Goal: Transaction & Acquisition: Book appointment/travel/reservation

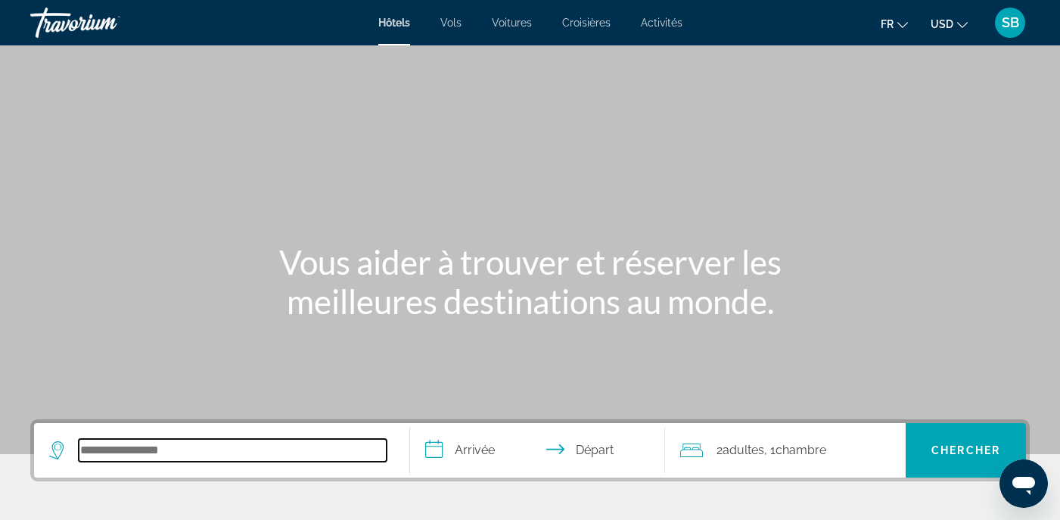
click at [172, 449] on input "Search hotel destination" at bounding box center [233, 450] width 308 height 23
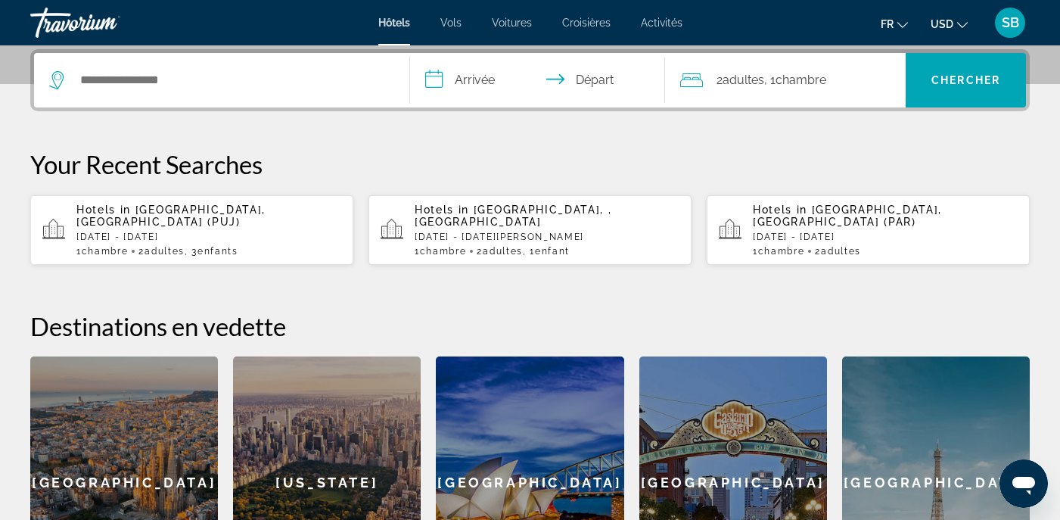
click at [917, 412] on div "[GEOGRAPHIC_DATA]" at bounding box center [936, 482] width 188 height 253
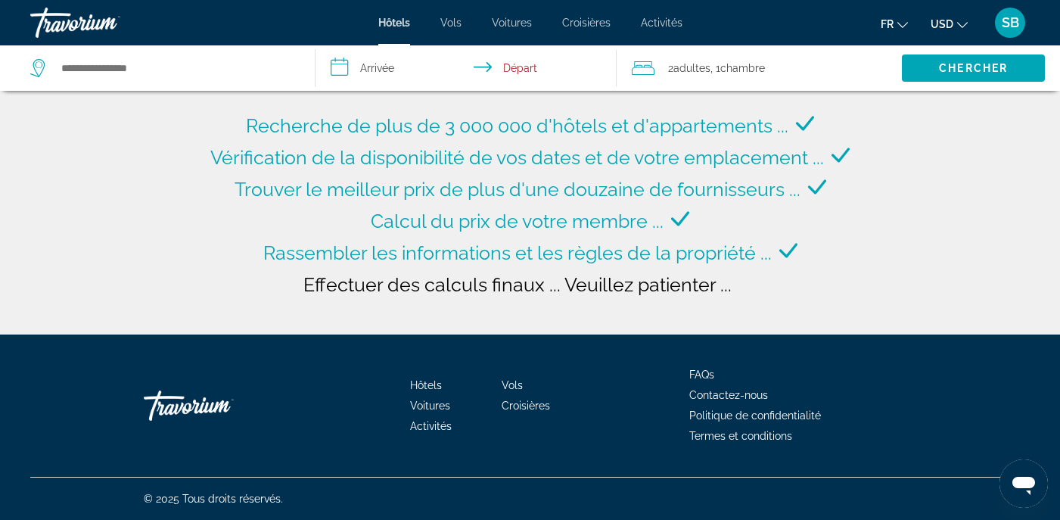
type input "**********"
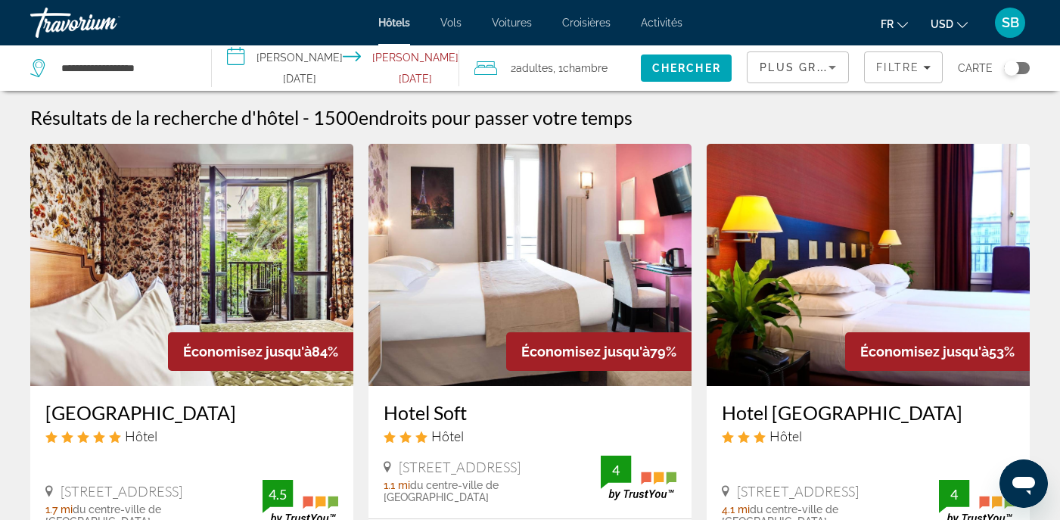
click at [292, 62] on input "**********" at bounding box center [339, 70] width 254 height 50
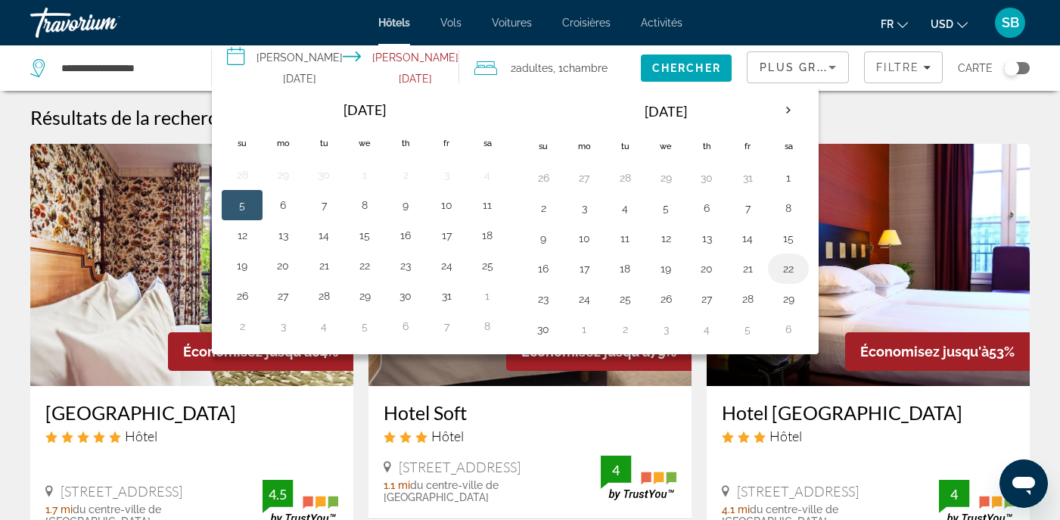
click at [801, 269] on button "22" at bounding box center [789, 268] width 24 height 21
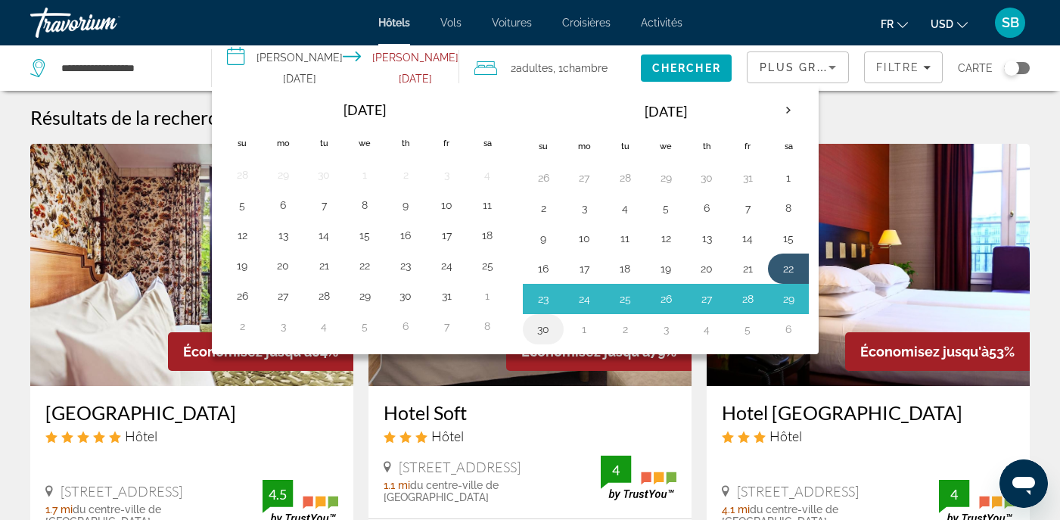
click at [556, 327] on button "30" at bounding box center [543, 329] width 24 height 21
type input "**********"
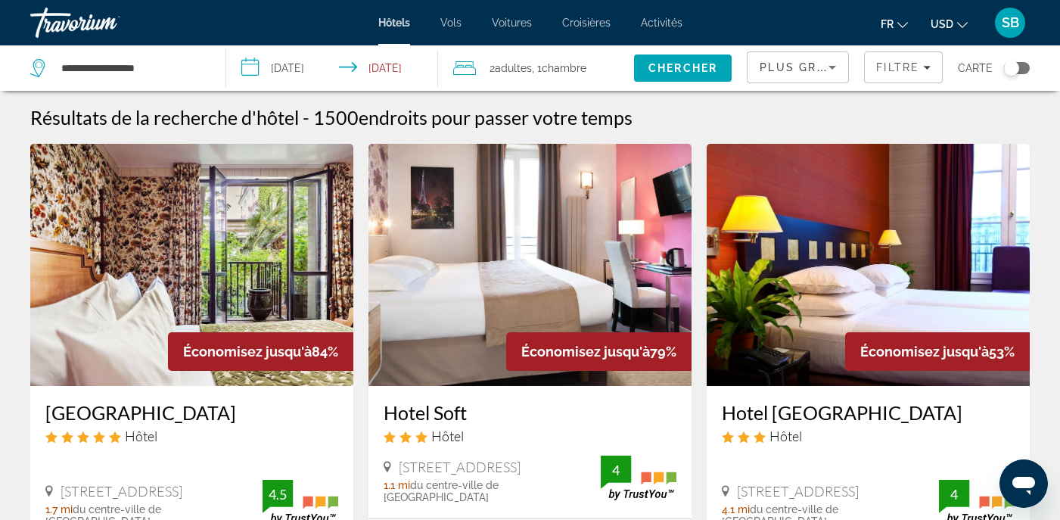
click at [544, 67] on span ", 1 Chambre pièces" at bounding box center [559, 68] width 54 height 21
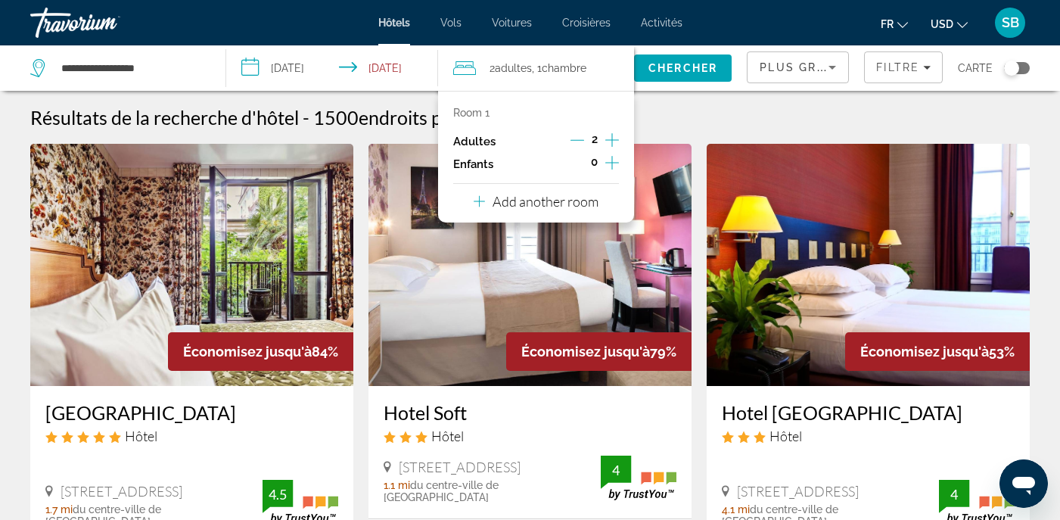
click at [574, 142] on icon "Decrement adults" at bounding box center [578, 140] width 14 height 14
click at [686, 63] on span "Chercher" at bounding box center [683, 68] width 69 height 12
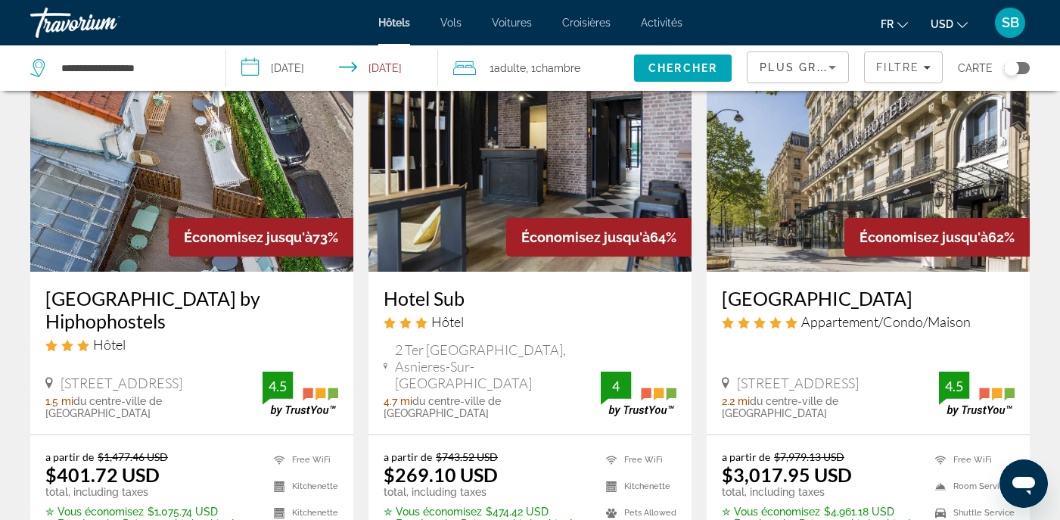
scroll to position [719, 0]
click at [960, 22] on icon "Change currency" at bounding box center [962, 25] width 11 height 11
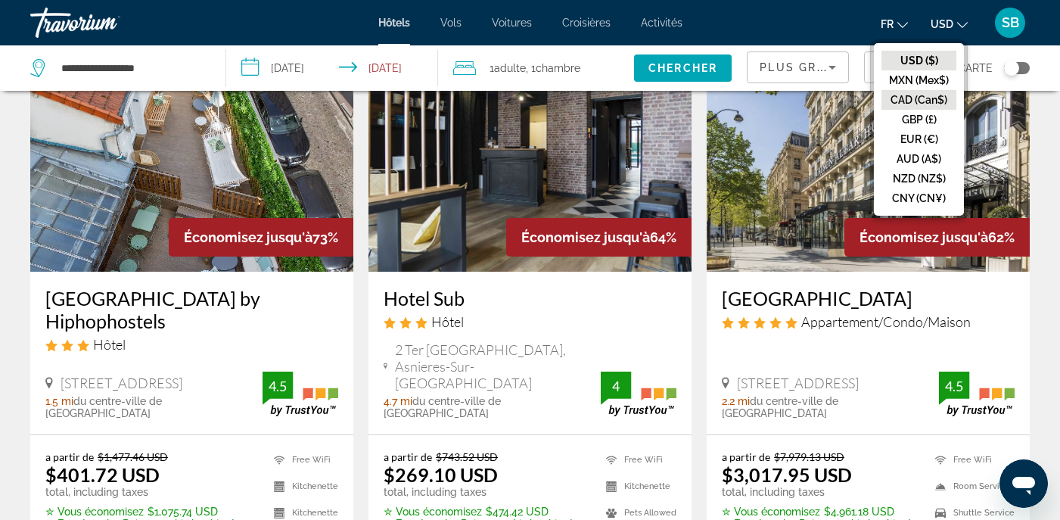
click at [914, 104] on button "CAD (Can$)" at bounding box center [919, 100] width 75 height 20
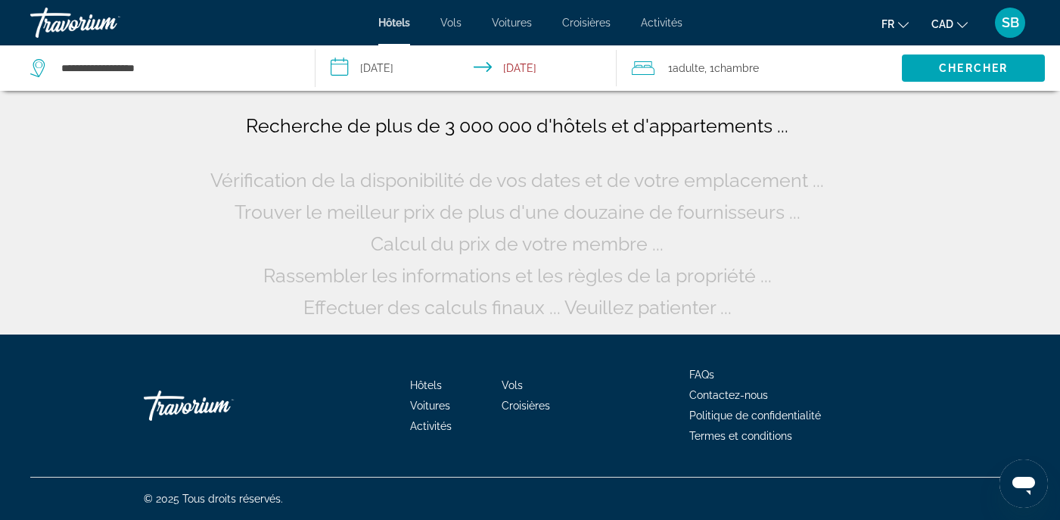
scroll to position [0, 0]
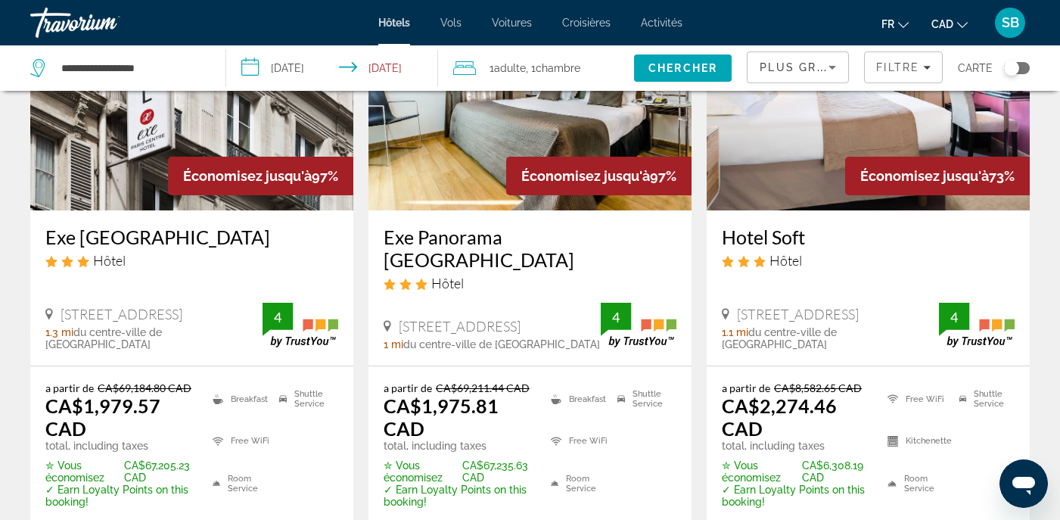
scroll to position [177, 0]
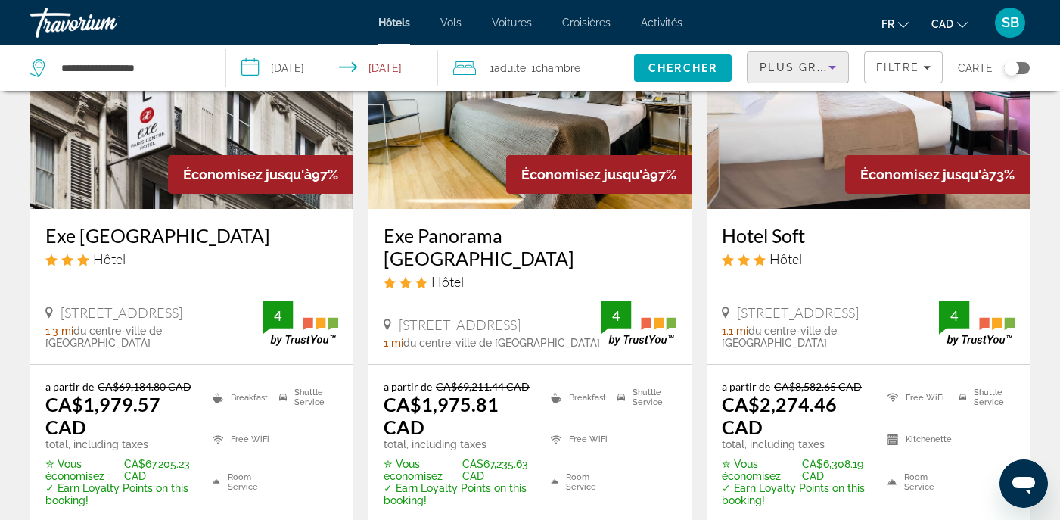
click at [833, 61] on icon "Sort by" at bounding box center [832, 67] width 18 height 18
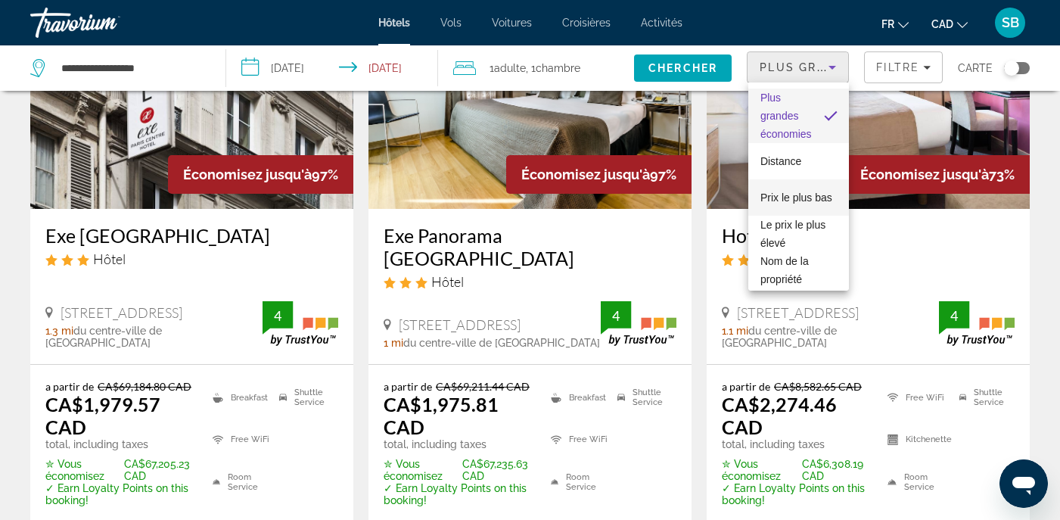
click at [791, 198] on span "Prix le plus bas" at bounding box center [797, 197] width 72 height 12
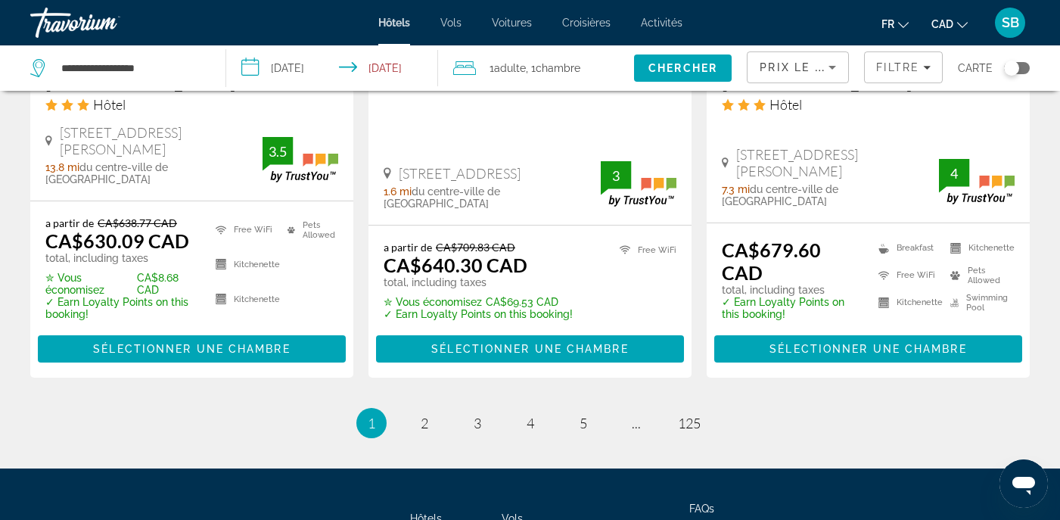
scroll to position [2096, 0]
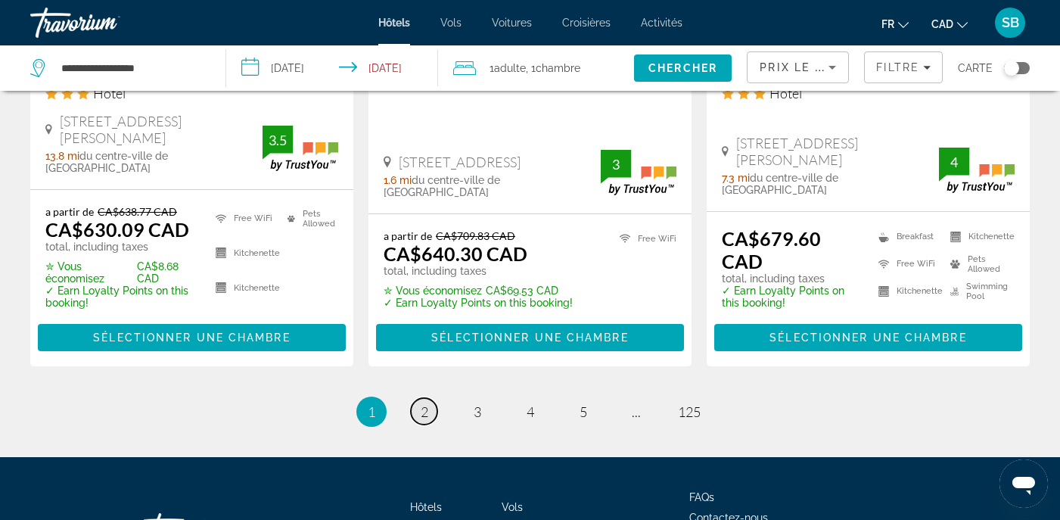
click at [422, 403] on span "2" at bounding box center [425, 411] width 8 height 17
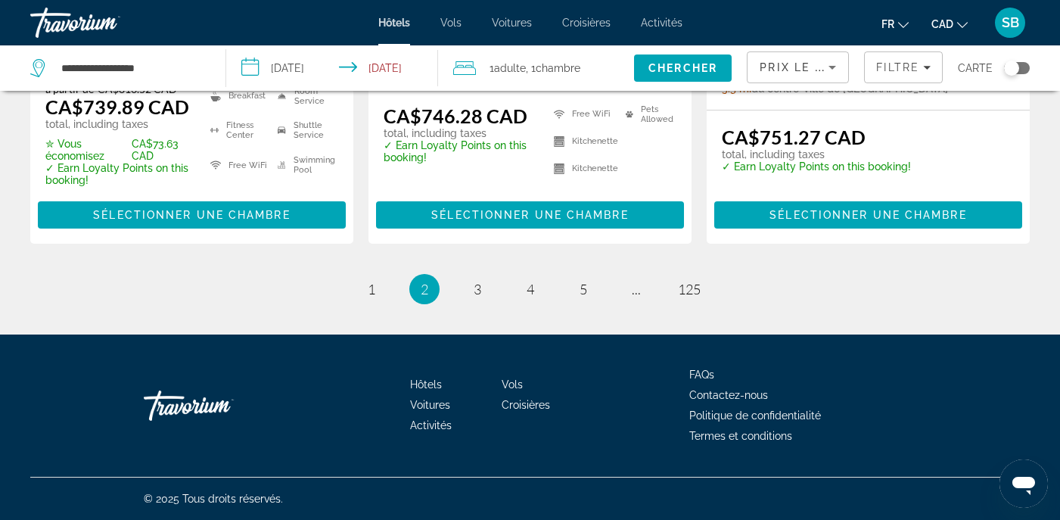
scroll to position [2243, 0]
click at [480, 291] on span "3" at bounding box center [478, 289] width 8 height 17
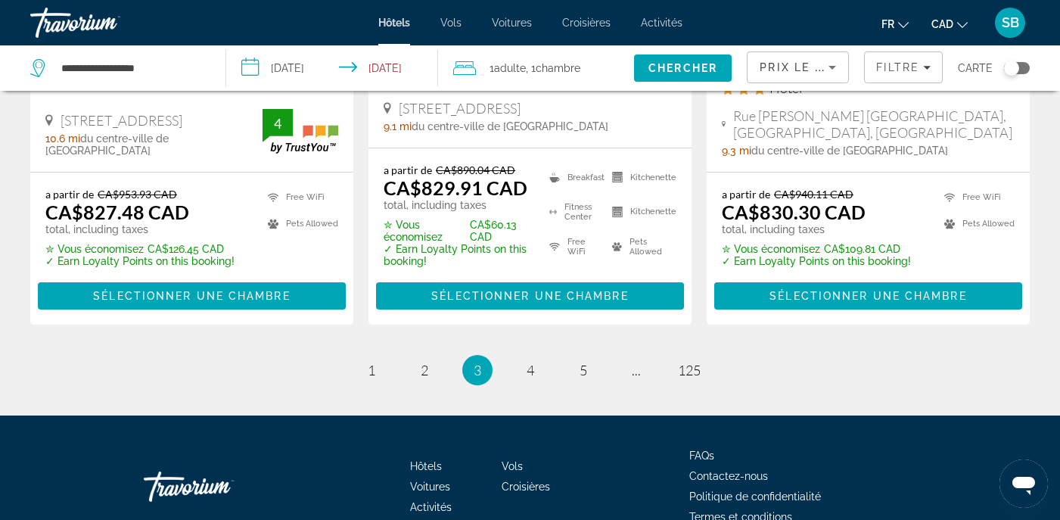
scroll to position [2256, 0]
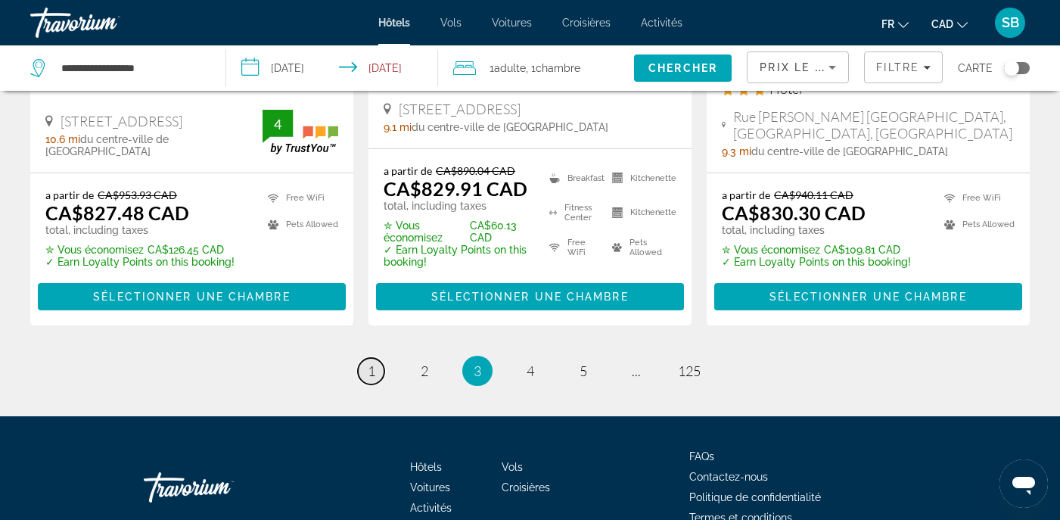
click at [375, 363] on span "1" at bounding box center [372, 371] width 8 height 17
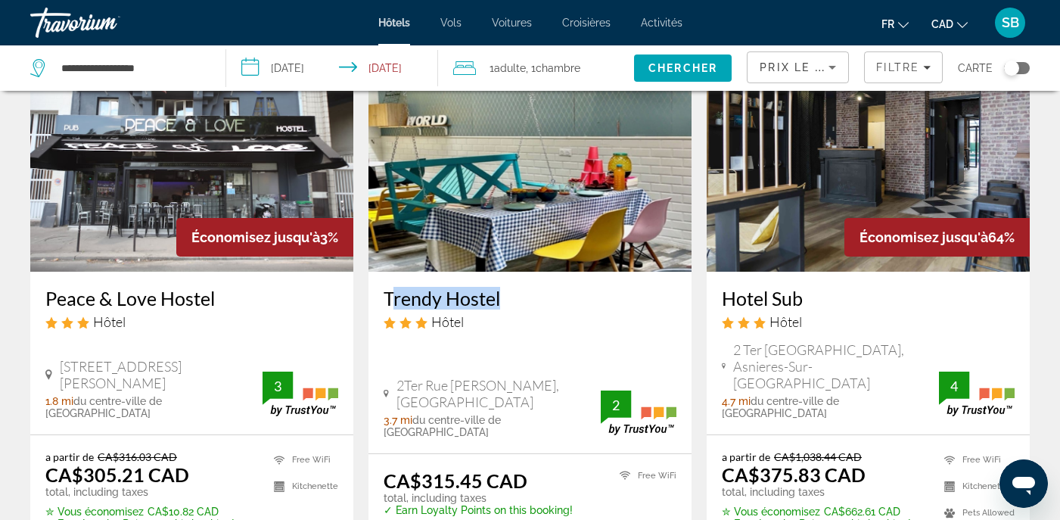
scroll to position [111, 0]
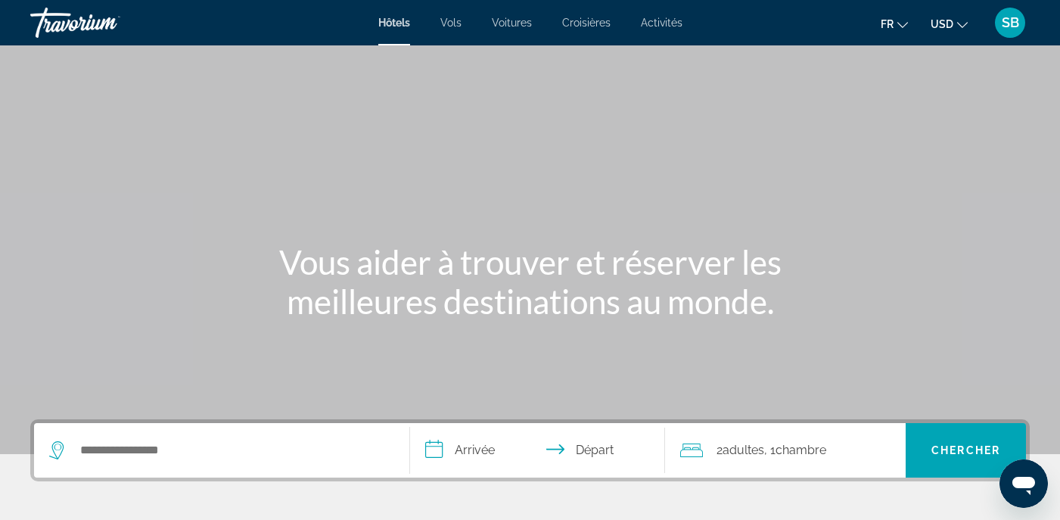
click at [144, 465] on div "Search widget" at bounding box center [221, 450] width 345 height 54
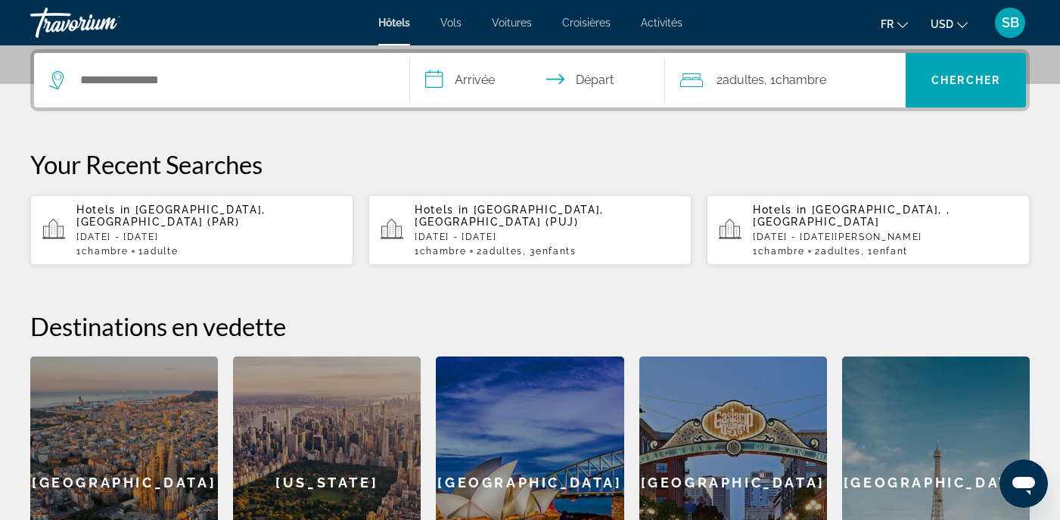
click at [942, 459] on div "[GEOGRAPHIC_DATA]" at bounding box center [936, 482] width 188 height 253
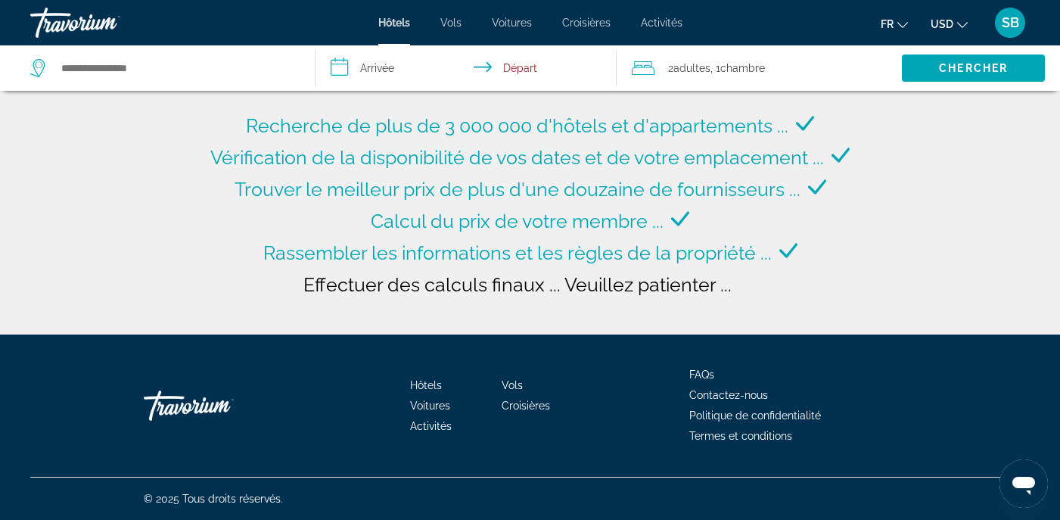
type input "**********"
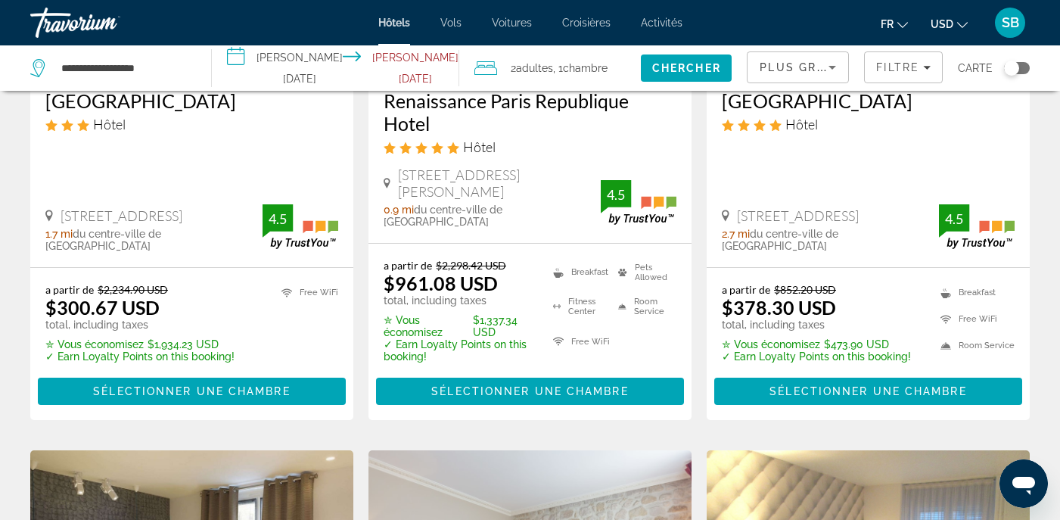
scroll to position [327, 0]
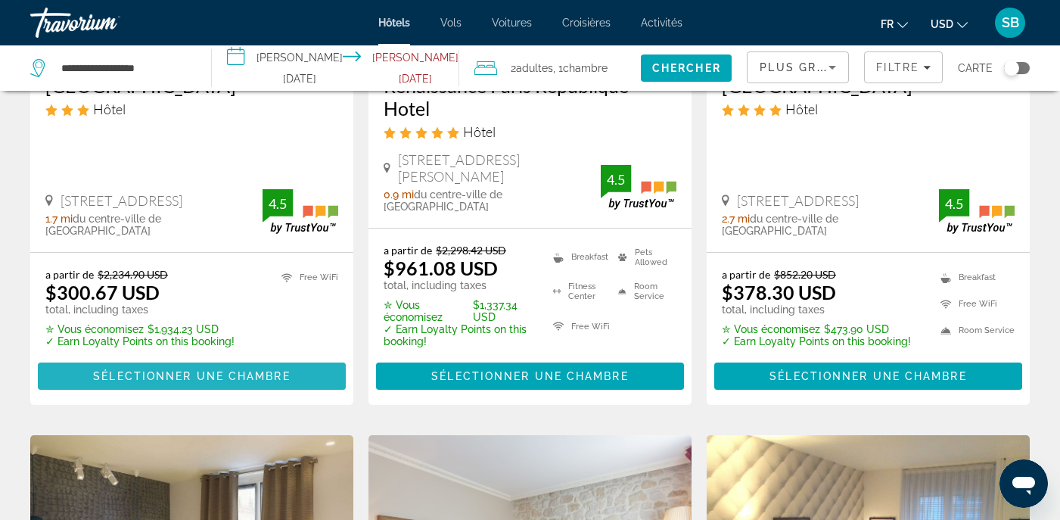
click at [163, 370] on span "Sélectionner une chambre" at bounding box center [191, 376] width 197 height 12
